Goal: Find specific page/section: Find specific page/section

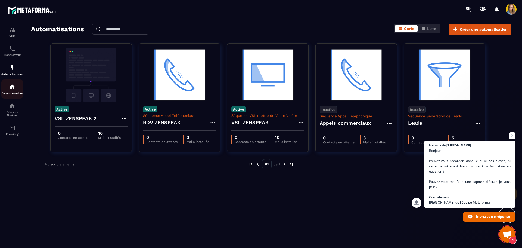
click at [4, 84] on div "Espace membre" at bounding box center [12, 89] width 22 height 11
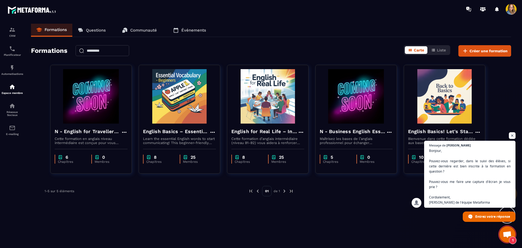
click at [515, 135] on span "Ouvrir le chat" at bounding box center [512, 135] width 7 height 7
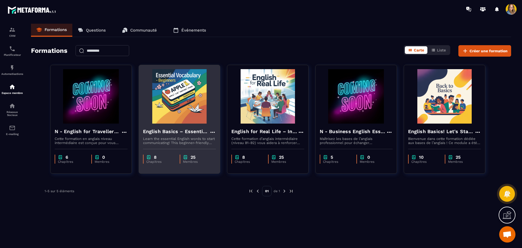
click at [191, 106] on img at bounding box center [179, 96] width 73 height 54
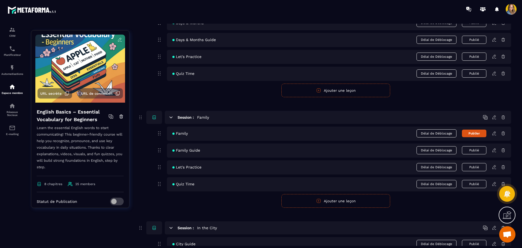
scroll to position [299, 0]
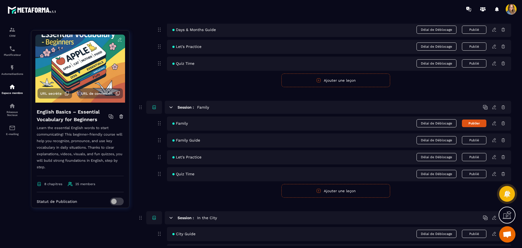
click at [466, 125] on button "Publier" at bounding box center [474, 123] width 24 height 8
click at [493, 125] on icon at bounding box center [494, 123] width 5 height 5
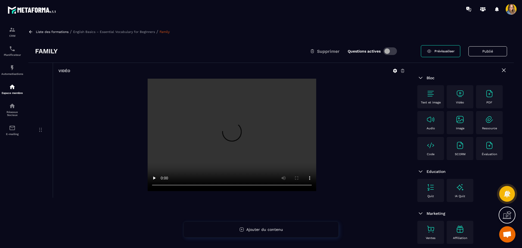
click at [87, 32] on p "English Basics – Essential Vocabulary for Beginners" at bounding box center [114, 32] width 82 height 4
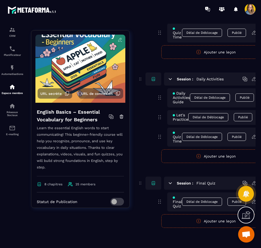
scroll to position [714, 0]
